Goal: Information Seeking & Learning: Learn about a topic

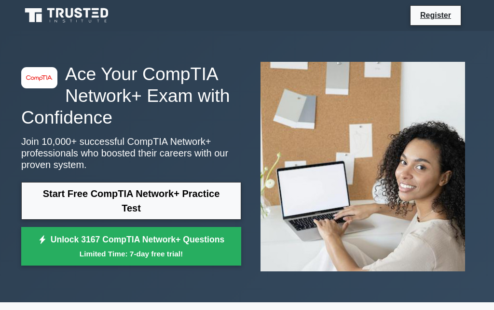
click at [38, 193] on link "Start Free CompTIA Network+ Practice Test" at bounding box center [131, 201] width 220 height 38
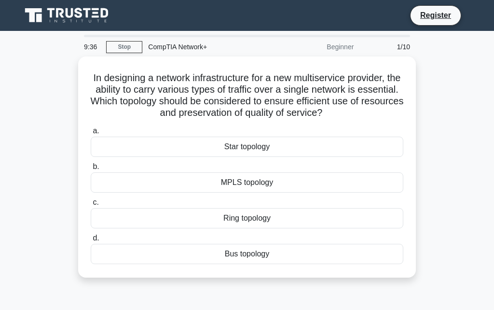
click at [171, 264] on div "Bus topology" at bounding box center [247, 254] width 313 height 20
click at [91, 241] on input "d. Bus topology" at bounding box center [91, 238] width 0 height 6
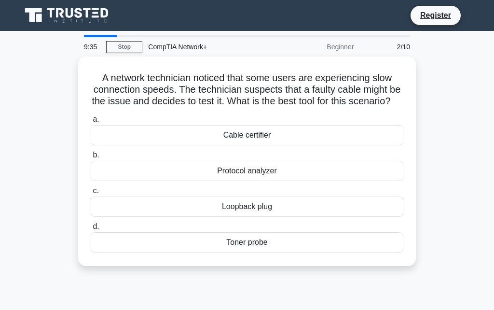
click at [202, 246] on div "Toner probe" at bounding box center [247, 242] width 313 height 20
click at [91, 230] on input "d. Toner probe" at bounding box center [91, 226] width 0 height 6
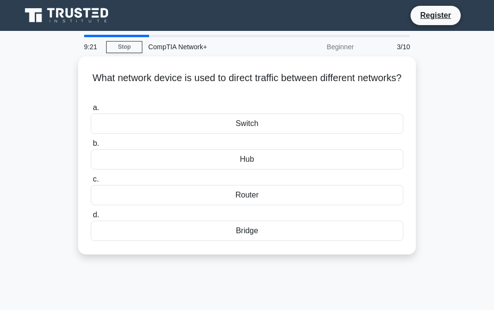
click at [100, 189] on div "Router" at bounding box center [247, 195] width 313 height 20
click at [91, 182] on input "c. Router" at bounding box center [91, 179] width 0 height 6
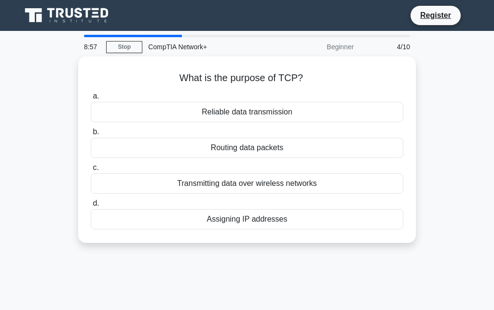
click at [101, 133] on label "b. Routing data packets" at bounding box center [247, 142] width 313 height 32
click at [91, 133] on input "b. Routing data packets" at bounding box center [91, 132] width 0 height 6
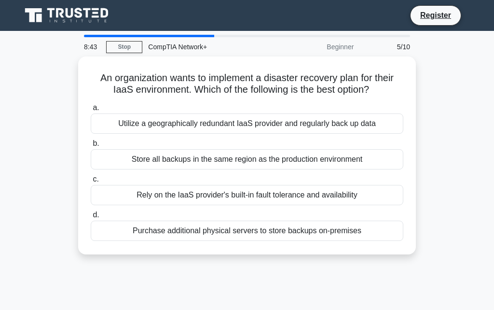
click at [241, 159] on div "Store all backups in the same region as the production environment" at bounding box center [247, 159] width 313 height 20
click at [91, 147] on input "b. Store all backups in the same region as the production environment" at bounding box center [91, 143] width 0 height 6
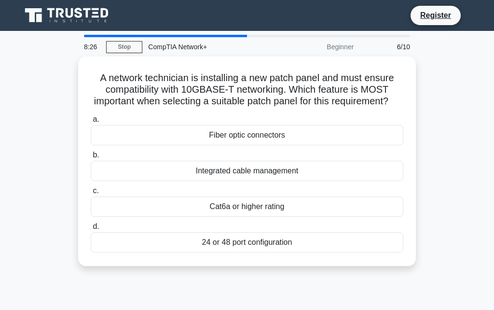
click at [105, 145] on div "Fiber optic connectors" at bounding box center [247, 135] width 313 height 20
click at [91, 123] on input "a. Fiber optic connectors" at bounding box center [91, 119] width 0 height 6
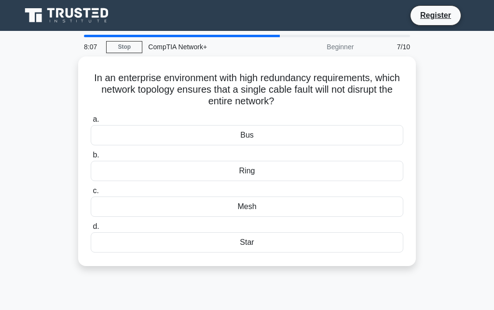
click at [97, 126] on div "Bus" at bounding box center [247, 135] width 313 height 20
click at [91, 123] on input "a. Bus" at bounding box center [91, 119] width 0 height 6
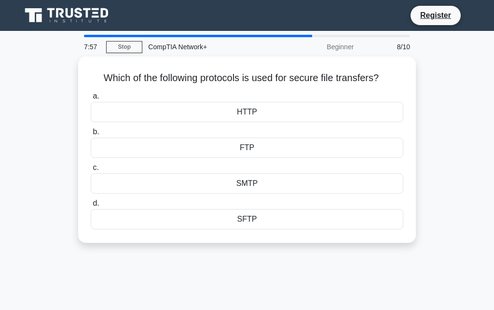
click at [119, 157] on div "FTP" at bounding box center [247, 147] width 313 height 20
click at [91, 135] on input "b. FTP" at bounding box center [91, 132] width 0 height 6
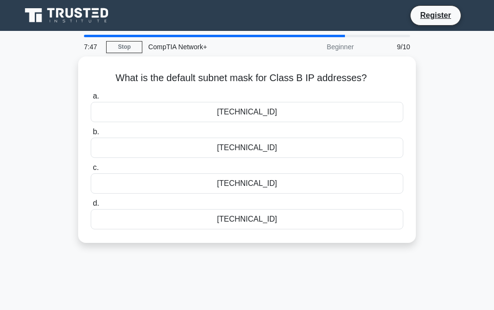
click at [86, 149] on div "b. 255.255.254.0" at bounding box center [247, 142] width 324 height 32
click at [101, 145] on div "255.255.254.0" at bounding box center [247, 147] width 313 height 20
click at [91, 135] on input "b. 255.255.254.0" at bounding box center [91, 132] width 0 height 6
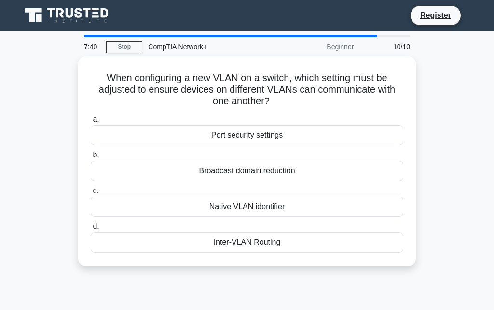
click at [96, 238] on div "Inter-VLAN Routing" at bounding box center [247, 242] width 313 height 20
click at [91, 230] on input "d. Inter-VLAN Routing" at bounding box center [91, 226] width 0 height 6
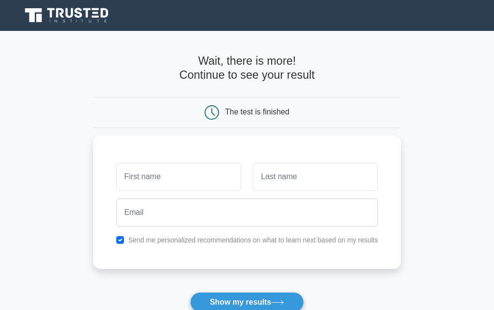
click at [116, 178] on input "text" at bounding box center [178, 177] width 125 height 28
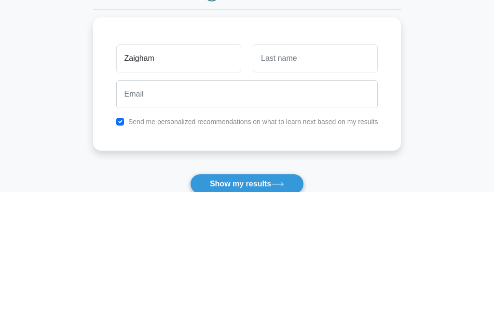
type input "Zaigham"
click at [309, 163] on input "text" at bounding box center [315, 177] width 125 height 28
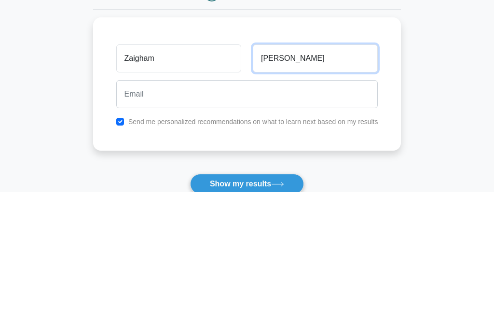
type input "[PERSON_NAME]"
click at [246, 292] on button "Show my results" at bounding box center [247, 302] width 114 height 20
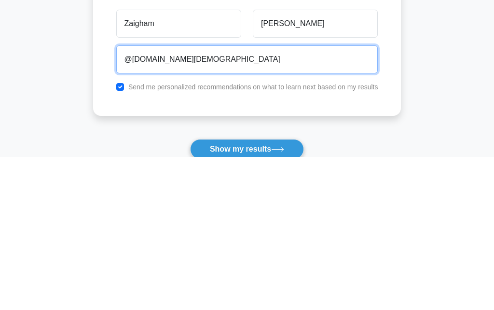
click at [246, 292] on button "Show my results" at bounding box center [247, 302] width 114 height 20
click at [117, 198] on input "@zaighamali" at bounding box center [247, 212] width 262 height 28
click at [160, 198] on input "@zaighamali" at bounding box center [247, 212] width 262 height 28
click at [246, 292] on button "Show my results" at bounding box center [247, 302] width 114 height 20
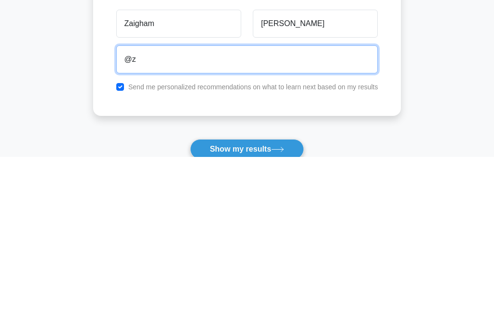
type input "@"
click at [246, 292] on button "Show my results" at bounding box center [247, 302] width 114 height 20
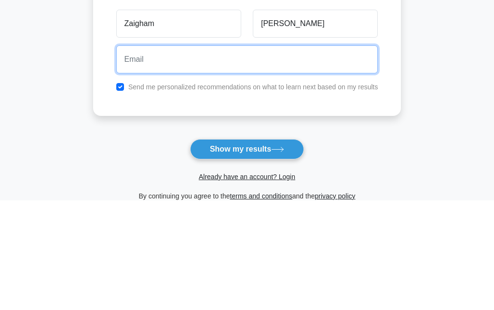
scroll to position [44, 0]
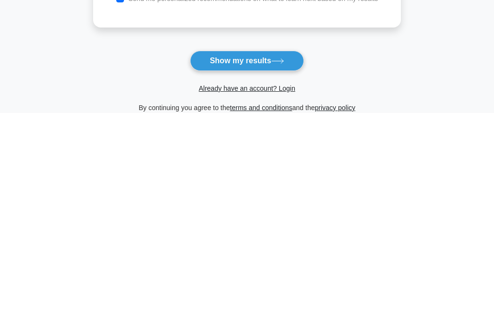
click at [282, 247] on button "Show my results" at bounding box center [247, 257] width 114 height 20
click at [284, 255] on icon at bounding box center [277, 257] width 13 height 5
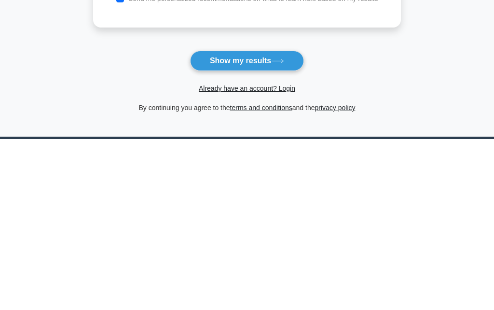
scroll to position [71, 0]
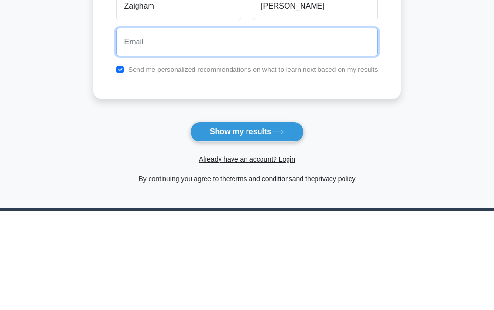
click at [286, 127] on input "email" at bounding box center [247, 141] width 262 height 28
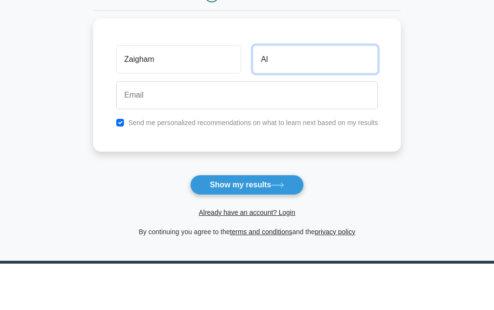
type input "A"
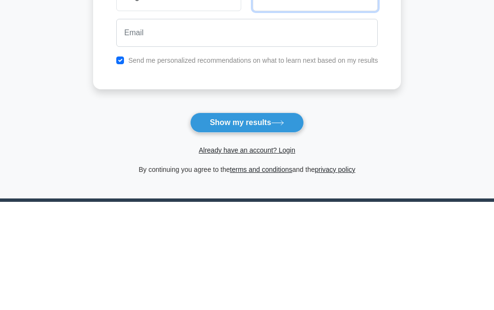
click at [246, 221] on button "Show my results" at bounding box center [247, 231] width 114 height 20
